Goal: Information Seeking & Learning: Learn about a topic

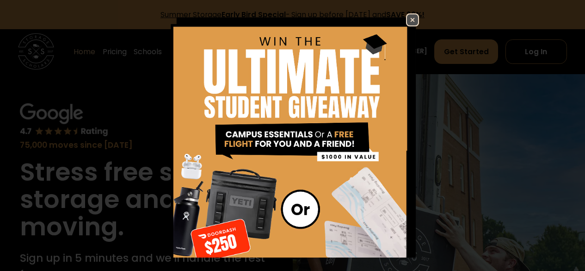
click at [408, 21] on img at bounding box center [412, 19] width 11 height 11
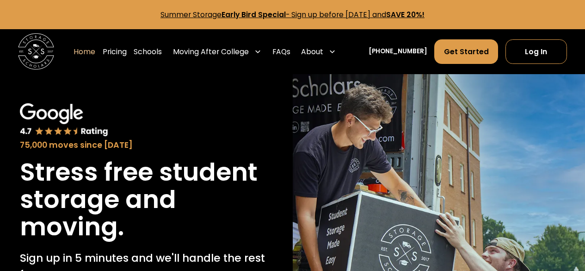
scroll to position [46, 0]
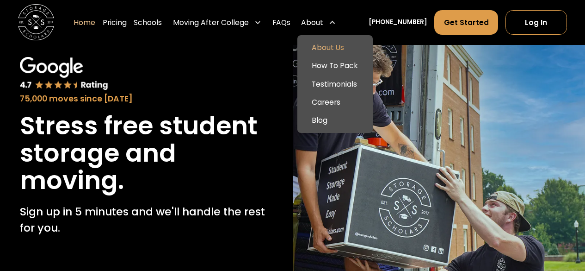
click at [341, 49] on link "About Us" at bounding box center [335, 48] width 68 height 18
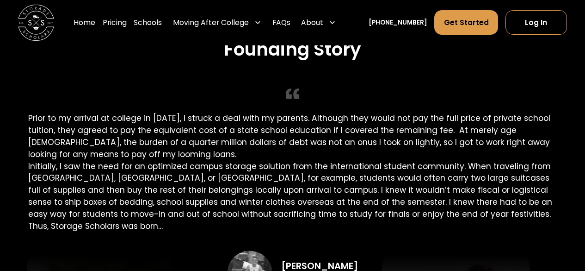
scroll to position [1573, 0]
click at [127, 20] on link "Pricing" at bounding box center [115, 22] width 24 height 25
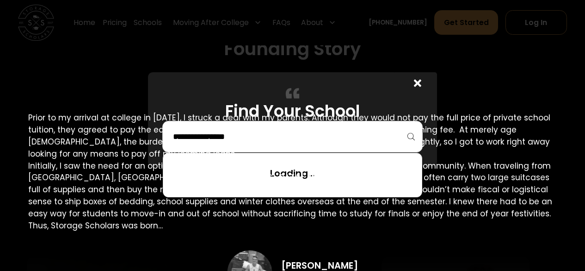
click at [259, 135] on input "search" at bounding box center [292, 137] width 241 height 16
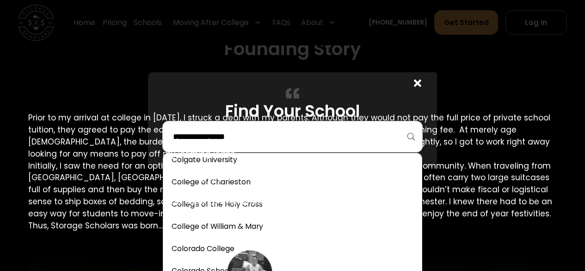
scroll to position [879, 0]
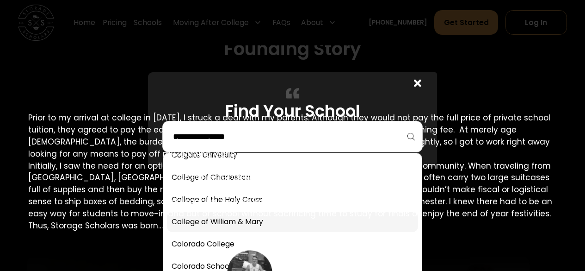
click at [226, 216] on link at bounding box center [292, 221] width 251 height 20
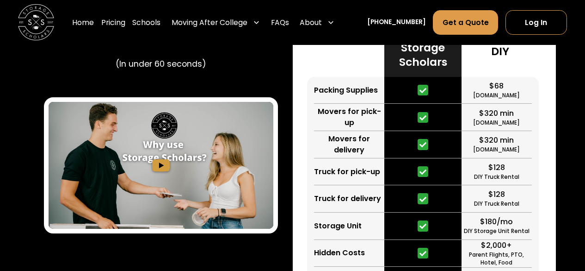
scroll to position [1445, 0]
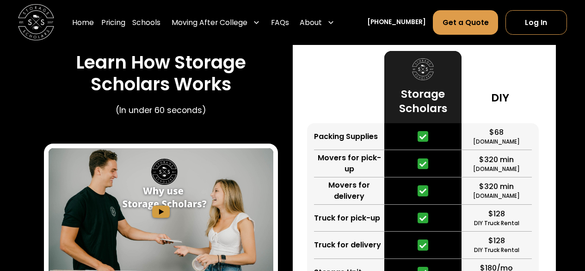
click at [164, 181] on img "open lightbox" at bounding box center [161, 211] width 225 height 127
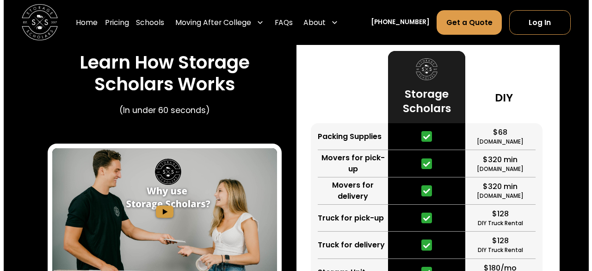
scroll to position [1413, 0]
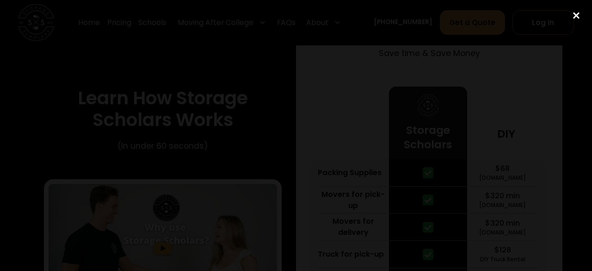
click at [574, 14] on div "close lightbox" at bounding box center [576, 16] width 31 height 20
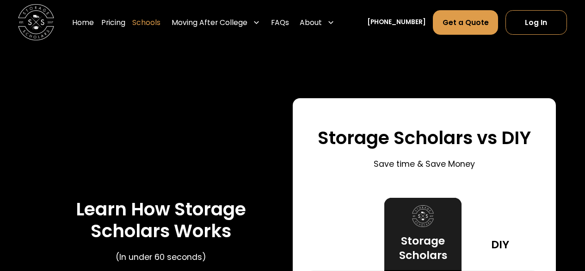
scroll to position [1260, 0]
